Goal: Task Accomplishment & Management: Use online tool/utility

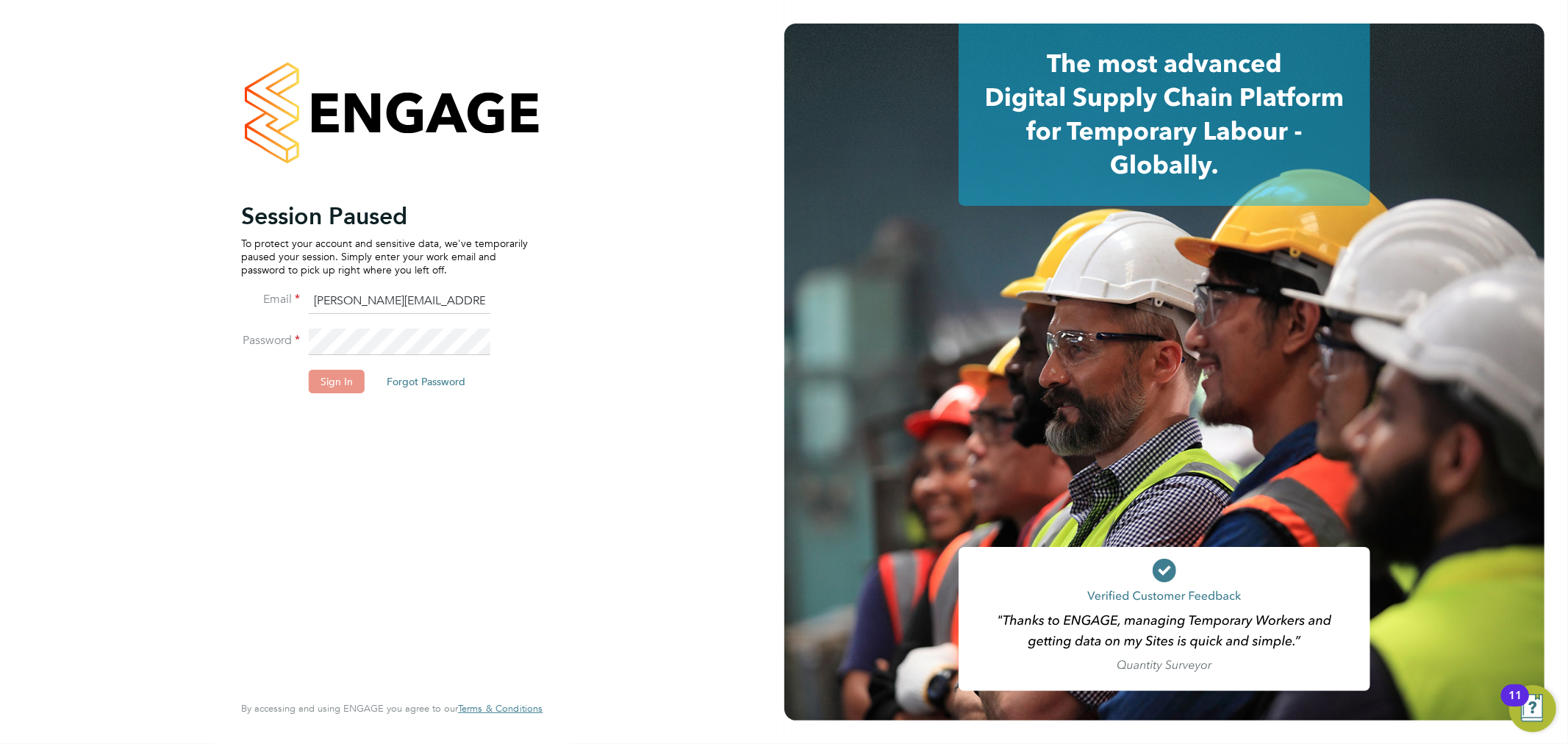
click at [341, 376] on button "Sign In" at bounding box center [337, 381] width 56 height 24
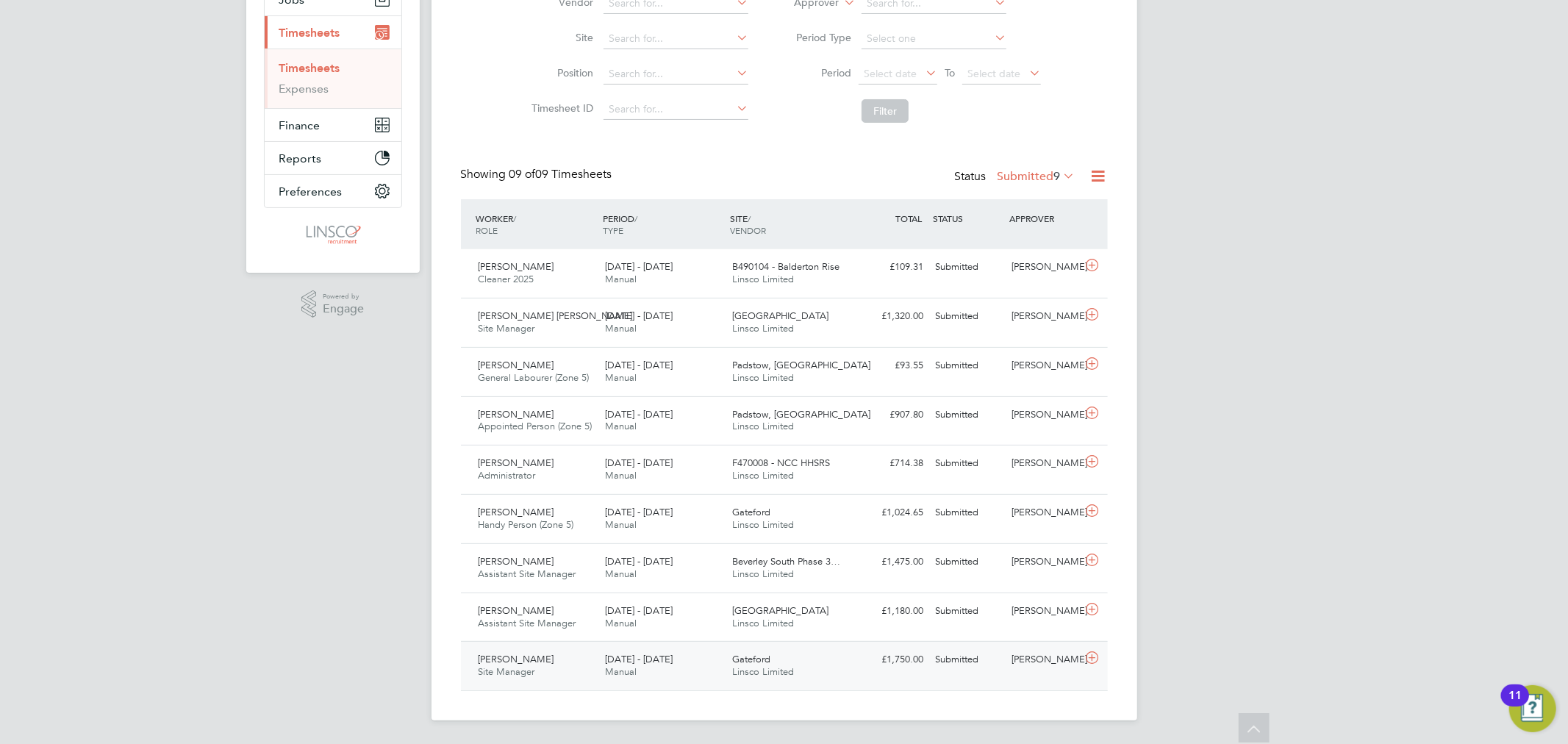
click at [780, 657] on div "Gateford Linsco Limited" at bounding box center [790, 665] width 127 height 36
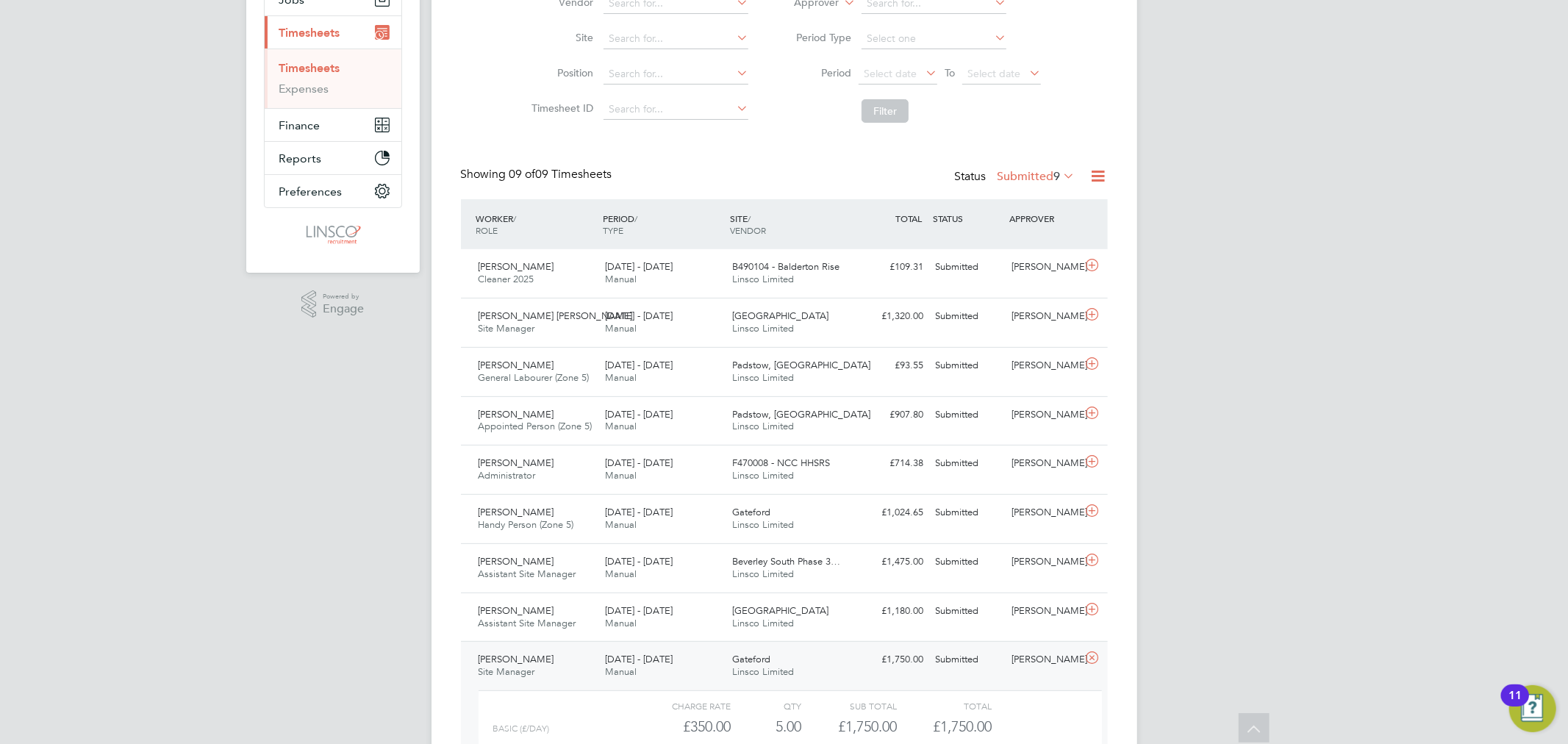
scroll to position [327, 0]
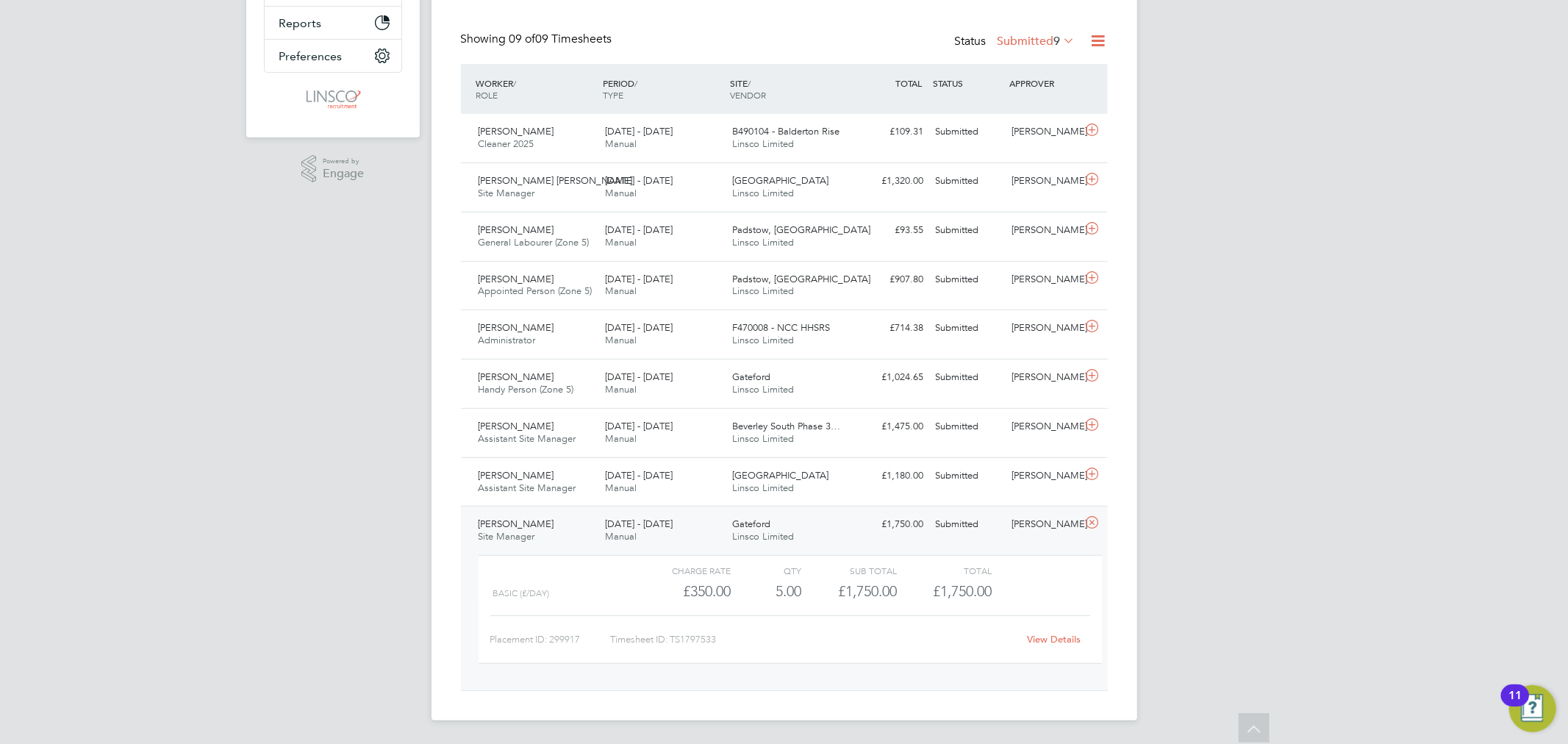
click at [1044, 637] on link "View Details" at bounding box center [1053, 638] width 53 height 13
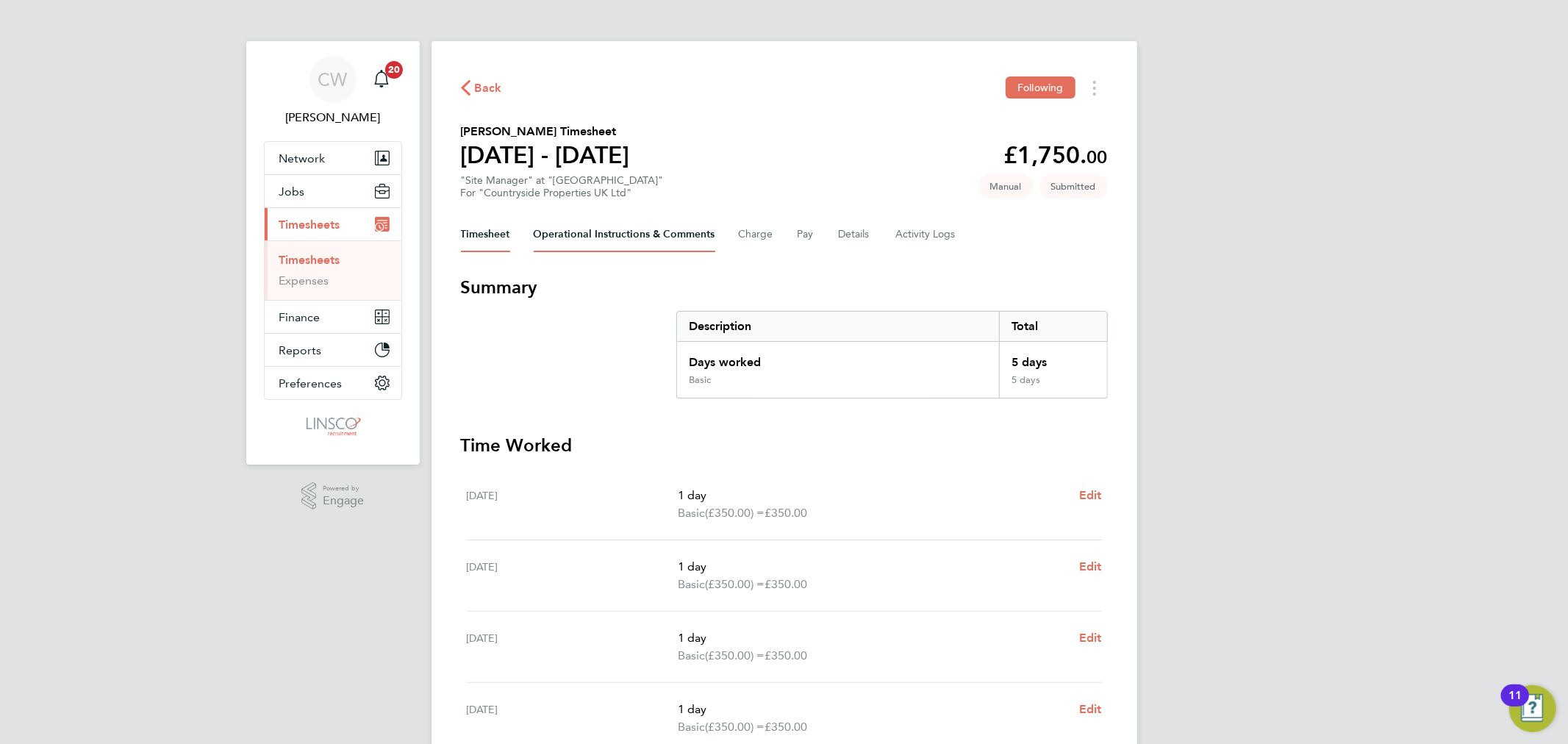
click at [647, 243] on Comments-tab "Operational Instructions & Comments" at bounding box center [624, 234] width 182 height 36
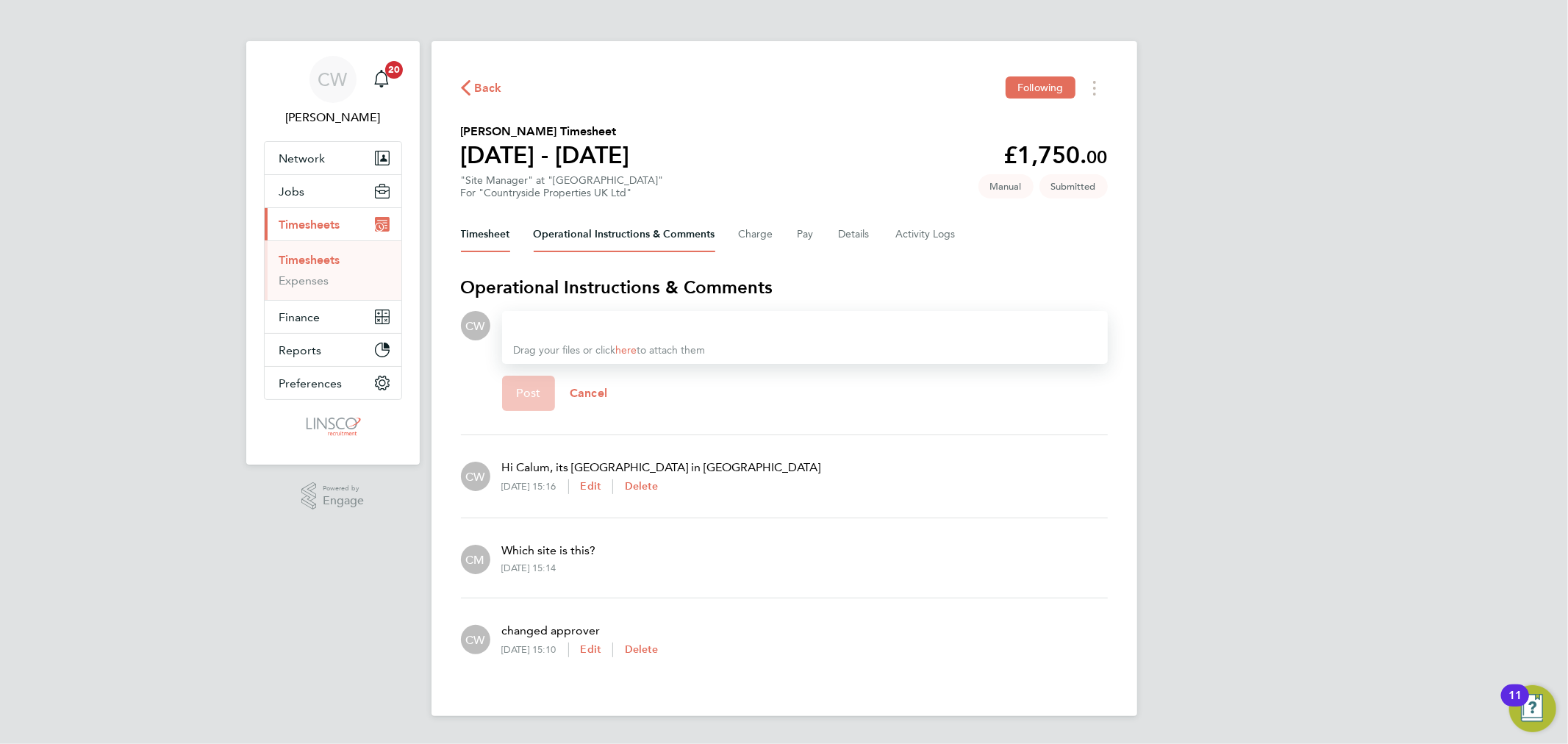
click at [502, 233] on button "Timesheet" at bounding box center [485, 234] width 49 height 36
